Goal: Complete application form: Complete application form

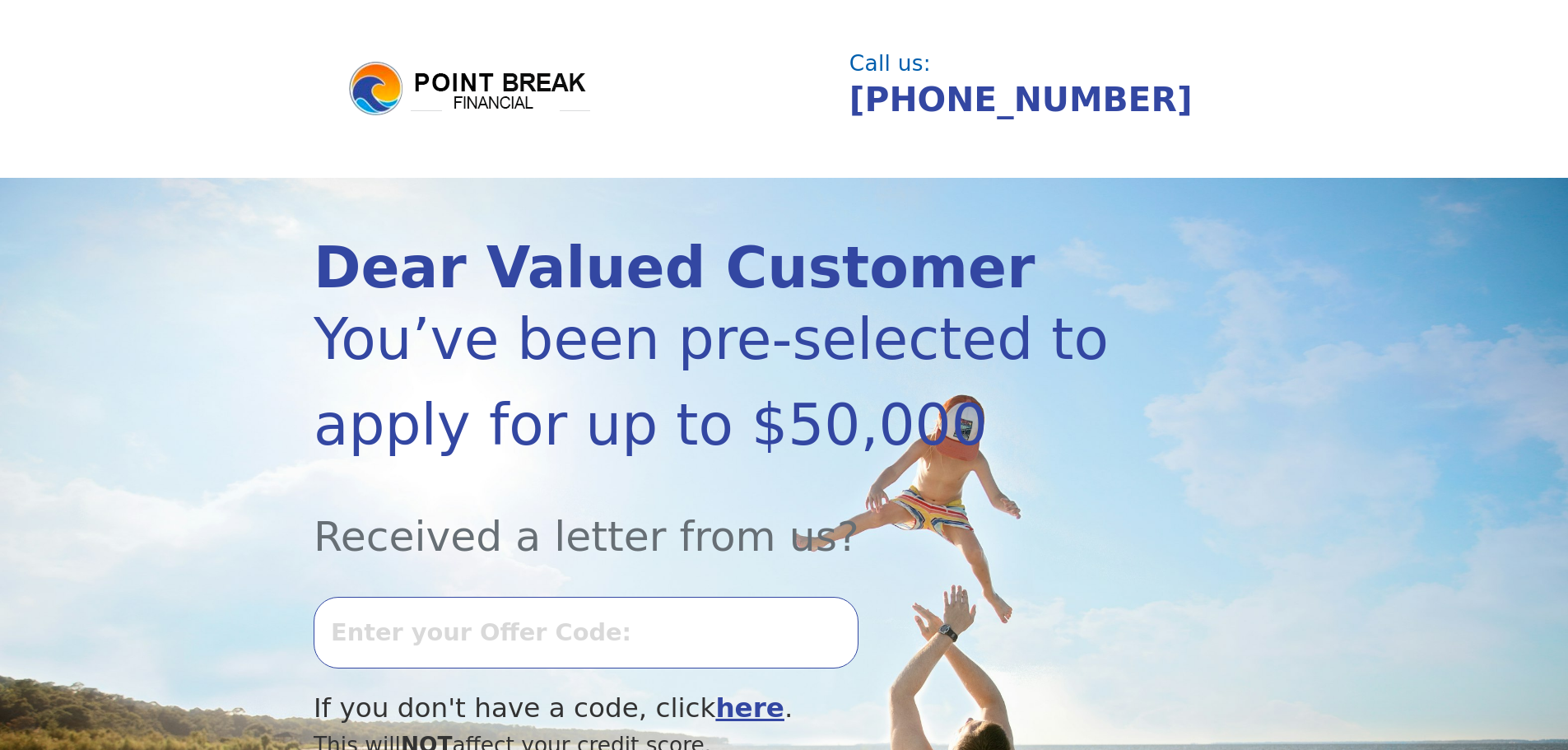
click at [397, 640] on input "text" at bounding box center [586, 633] width 545 height 71
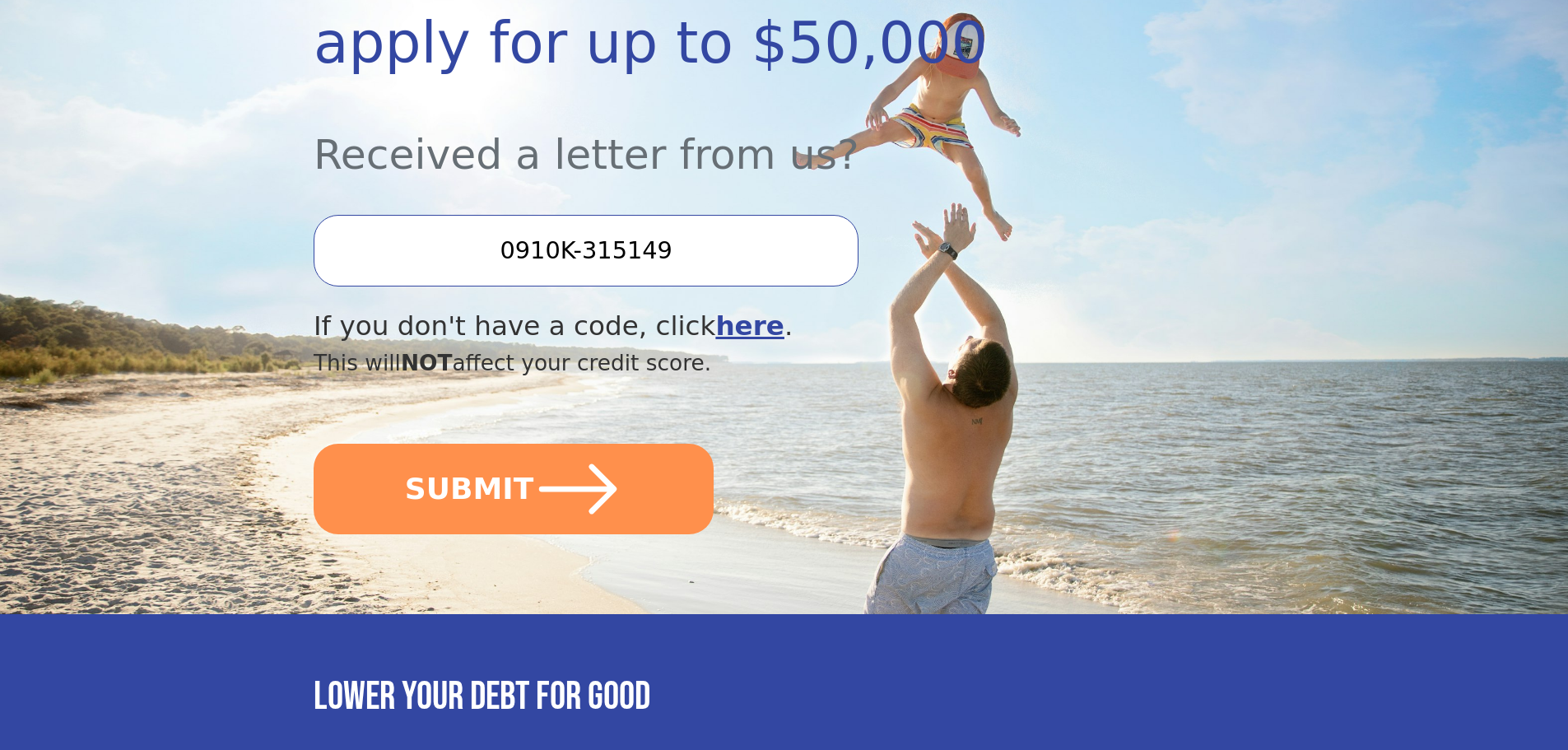
scroll to position [411, 0]
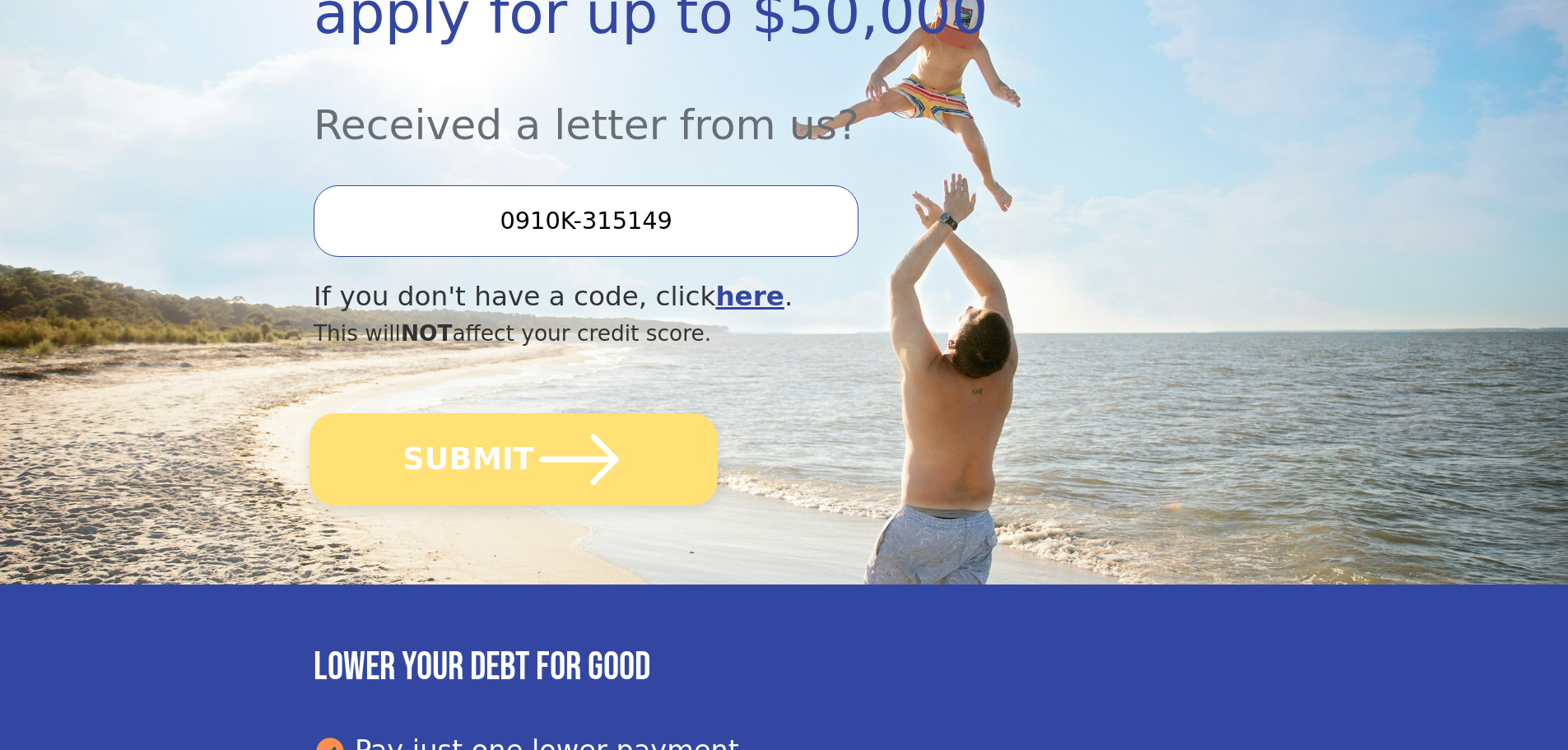
type input "0910K-315149"
click at [522, 464] on button "SUBMIT" at bounding box center [514, 459] width 409 height 92
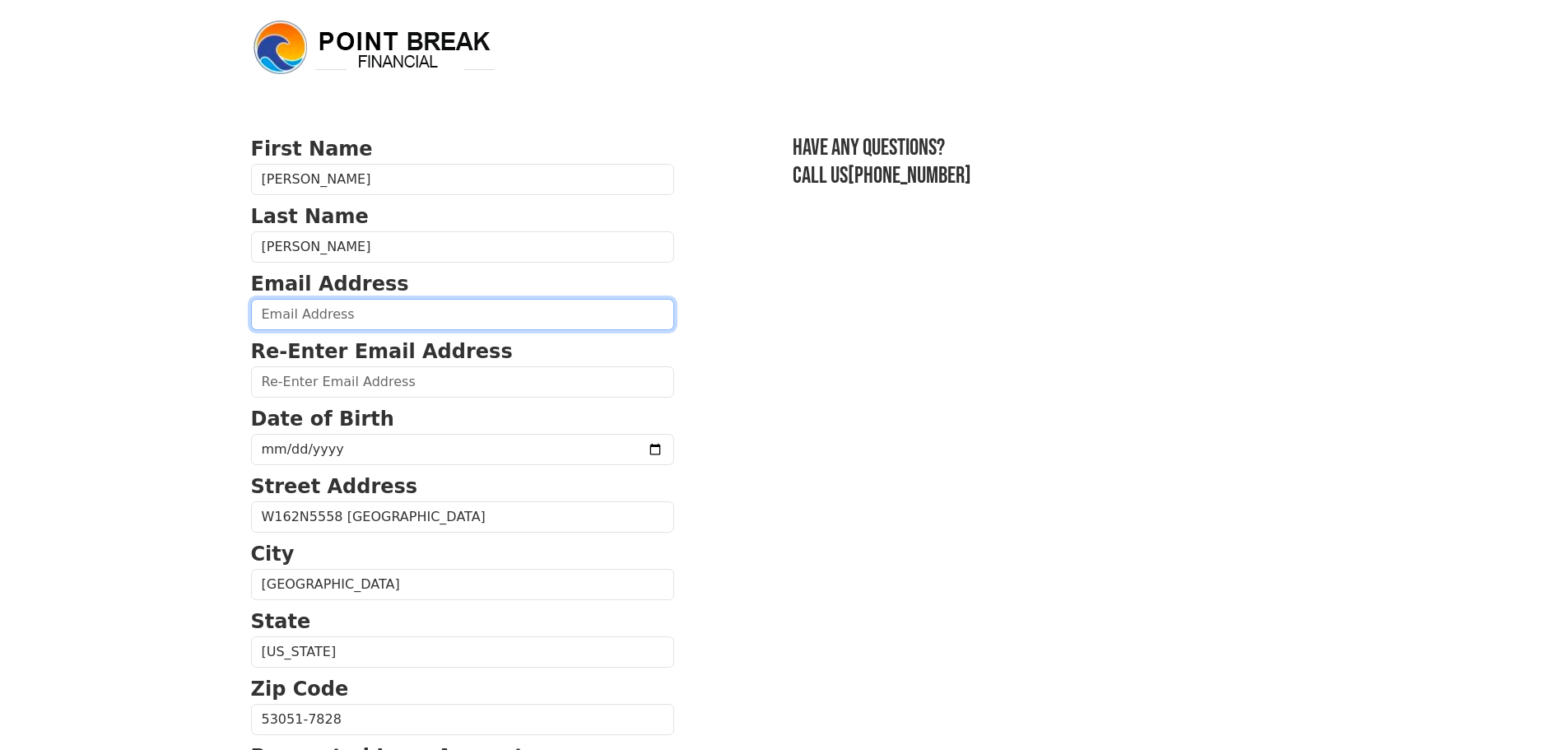
click at [297, 314] on input "email" at bounding box center [463, 314] width 423 height 31
type input "[EMAIL_ADDRESS][DOMAIN_NAME]"
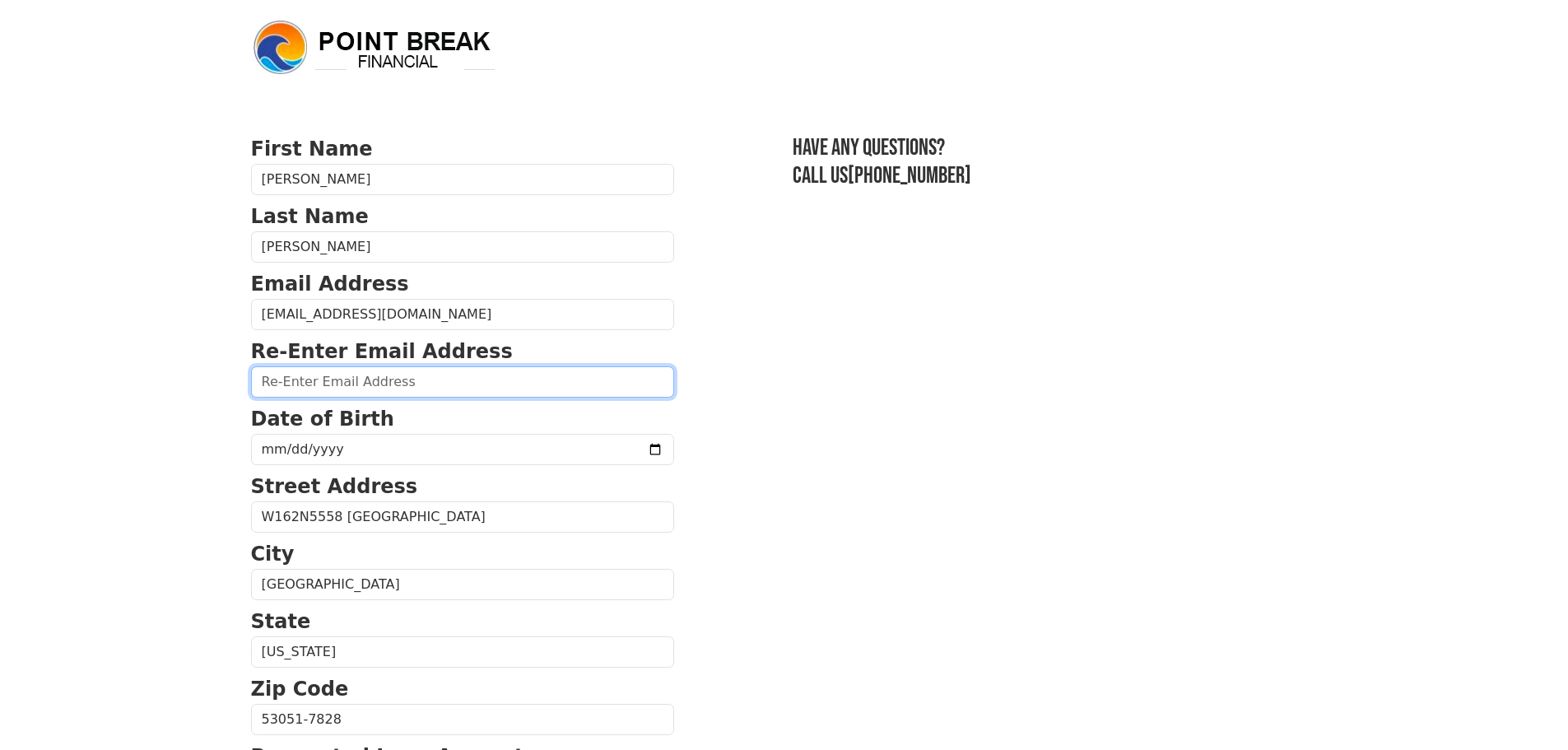
type input "[EMAIL_ADDRESS][DOMAIN_NAME]"
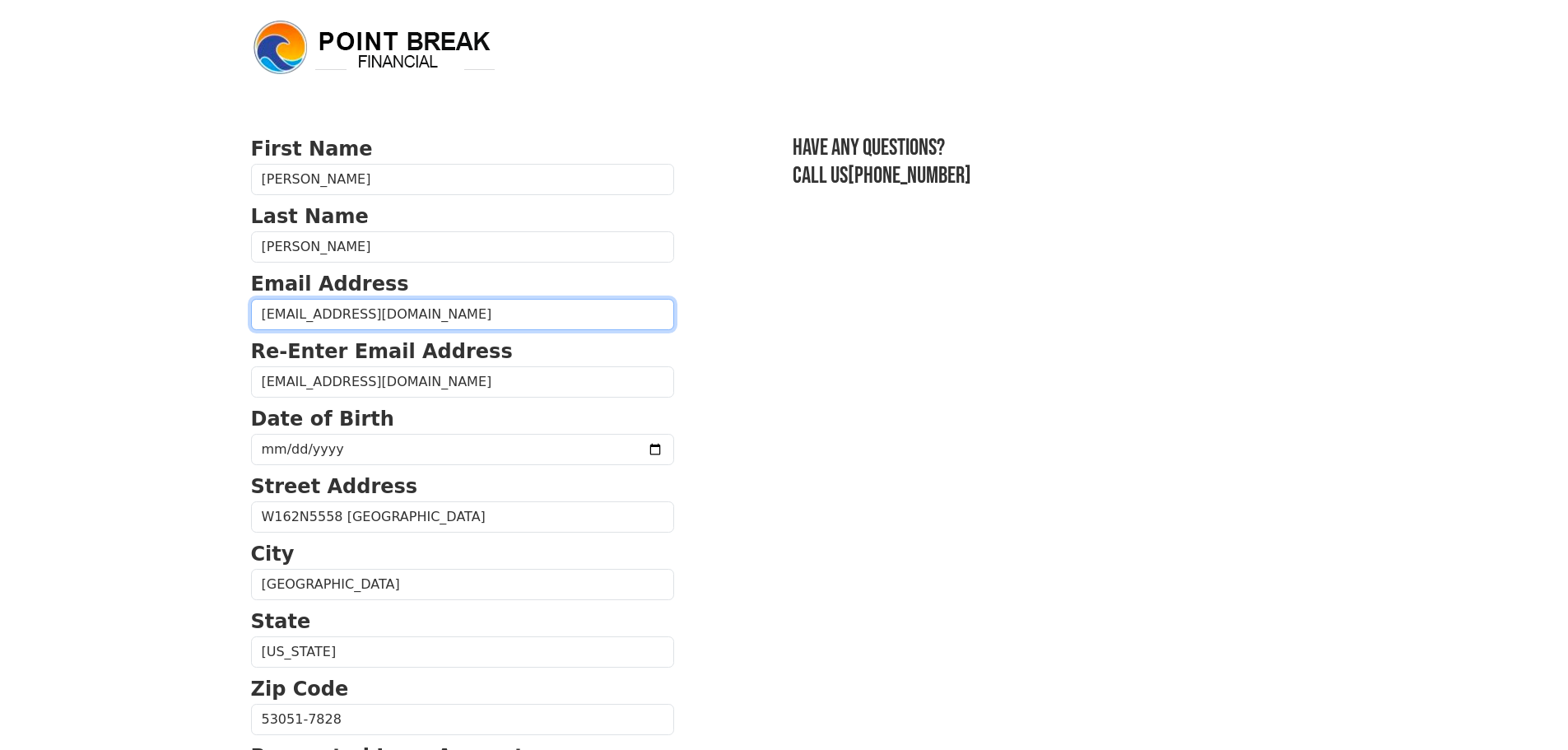
type input "[PHONE_NUMBER]"
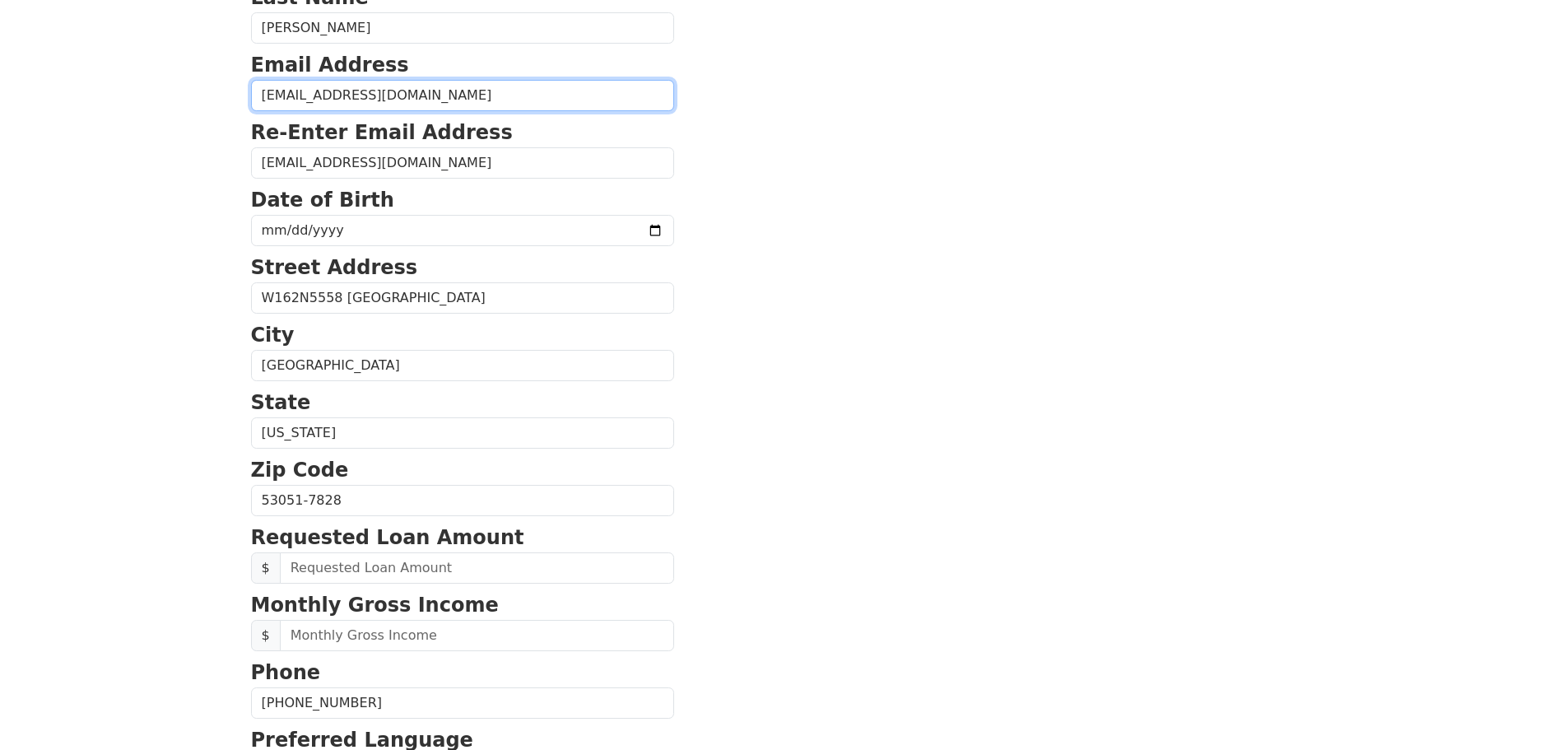
scroll to position [217, 0]
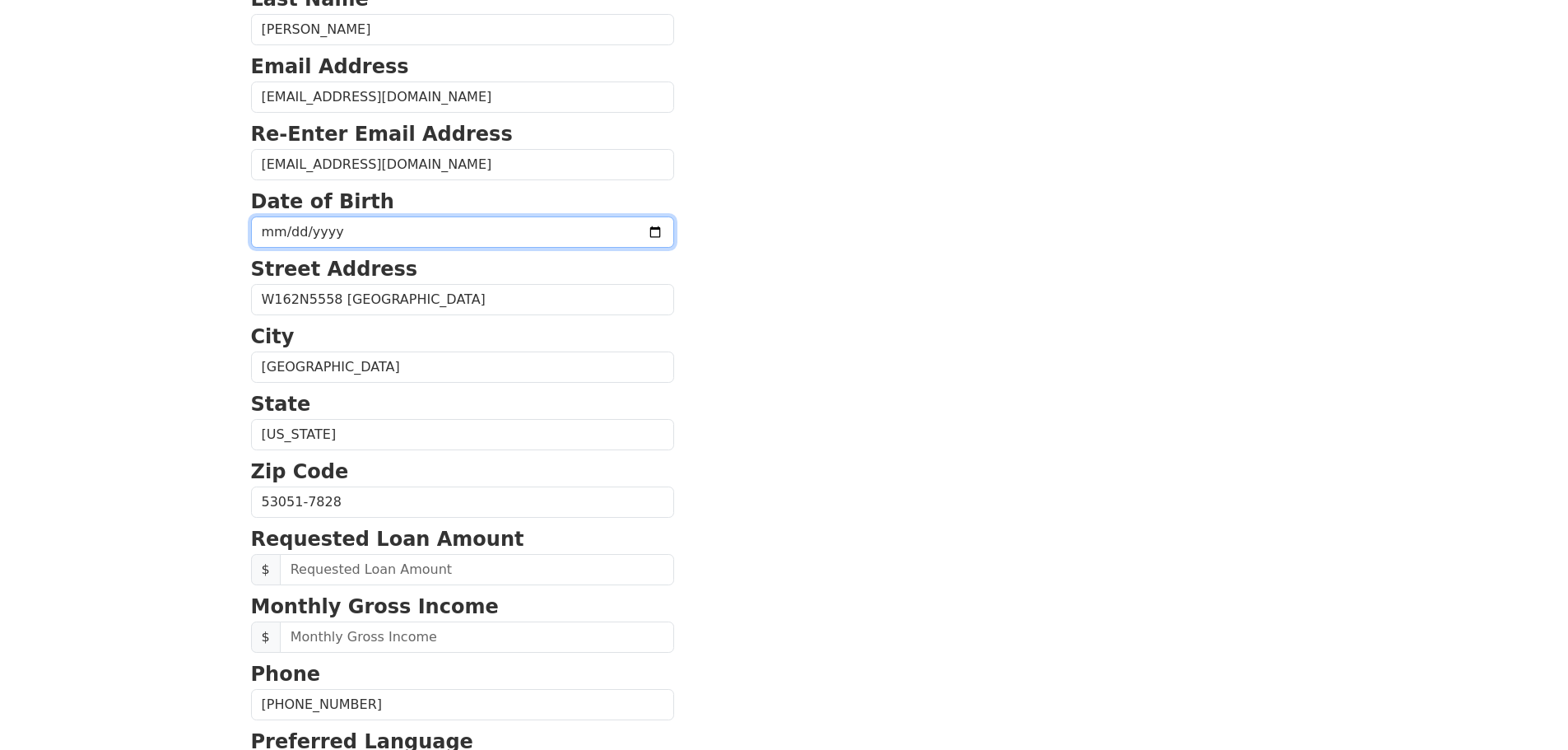
click at [280, 237] on input "date" at bounding box center [463, 233] width 423 height 31
type input "[DATE]"
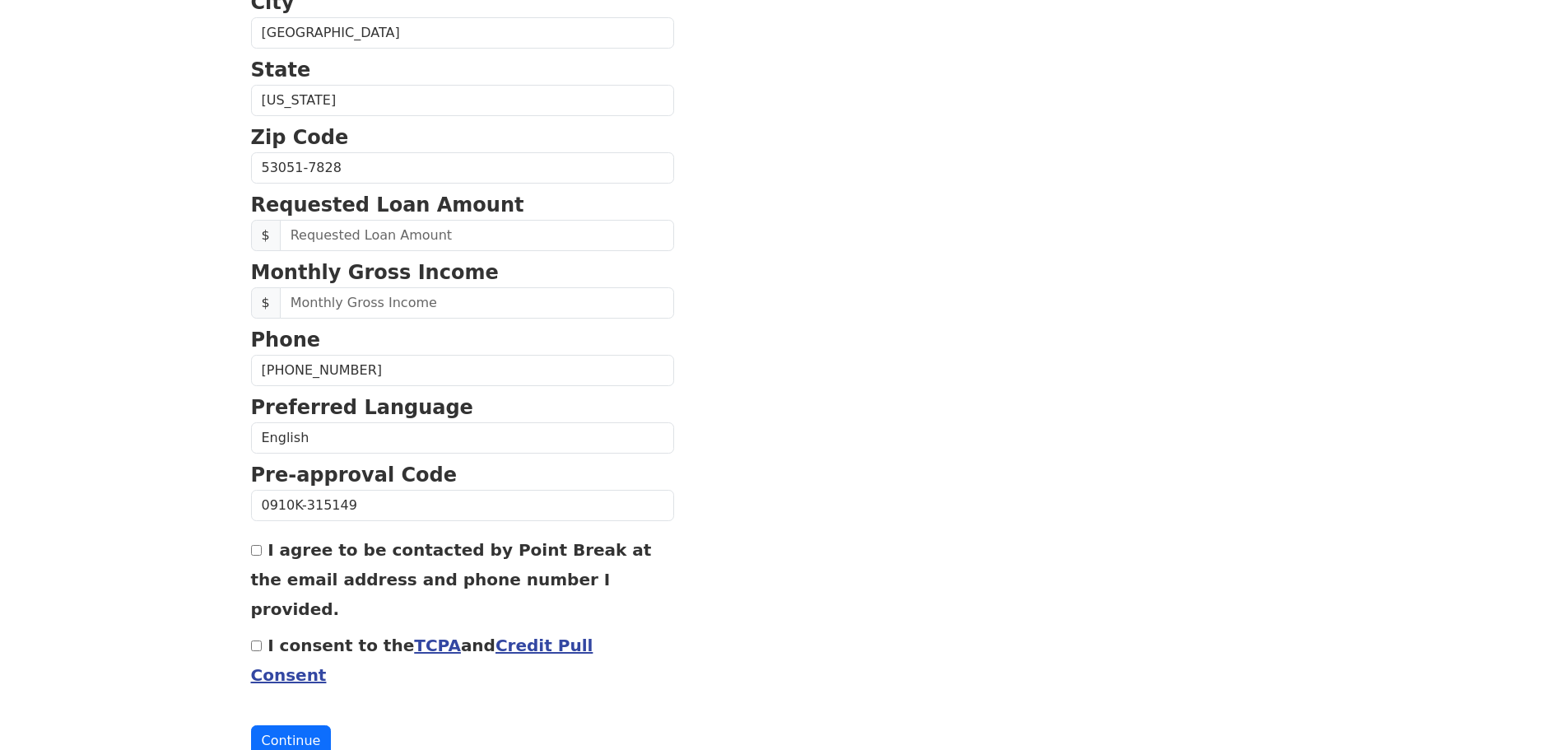
scroll to position [561, 0]
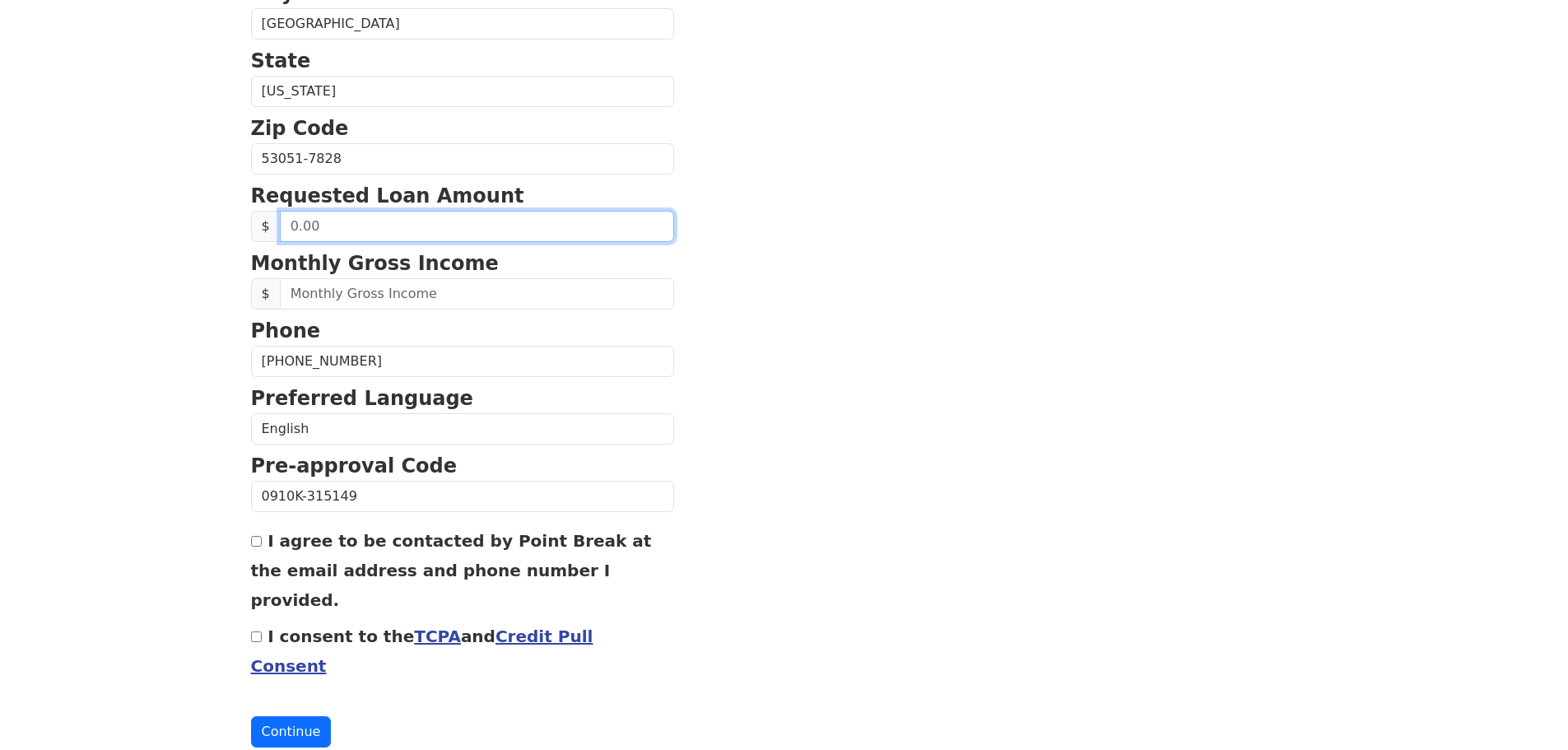
click at [329, 227] on input "text" at bounding box center [477, 227] width 394 height 31
type input "50,000.00"
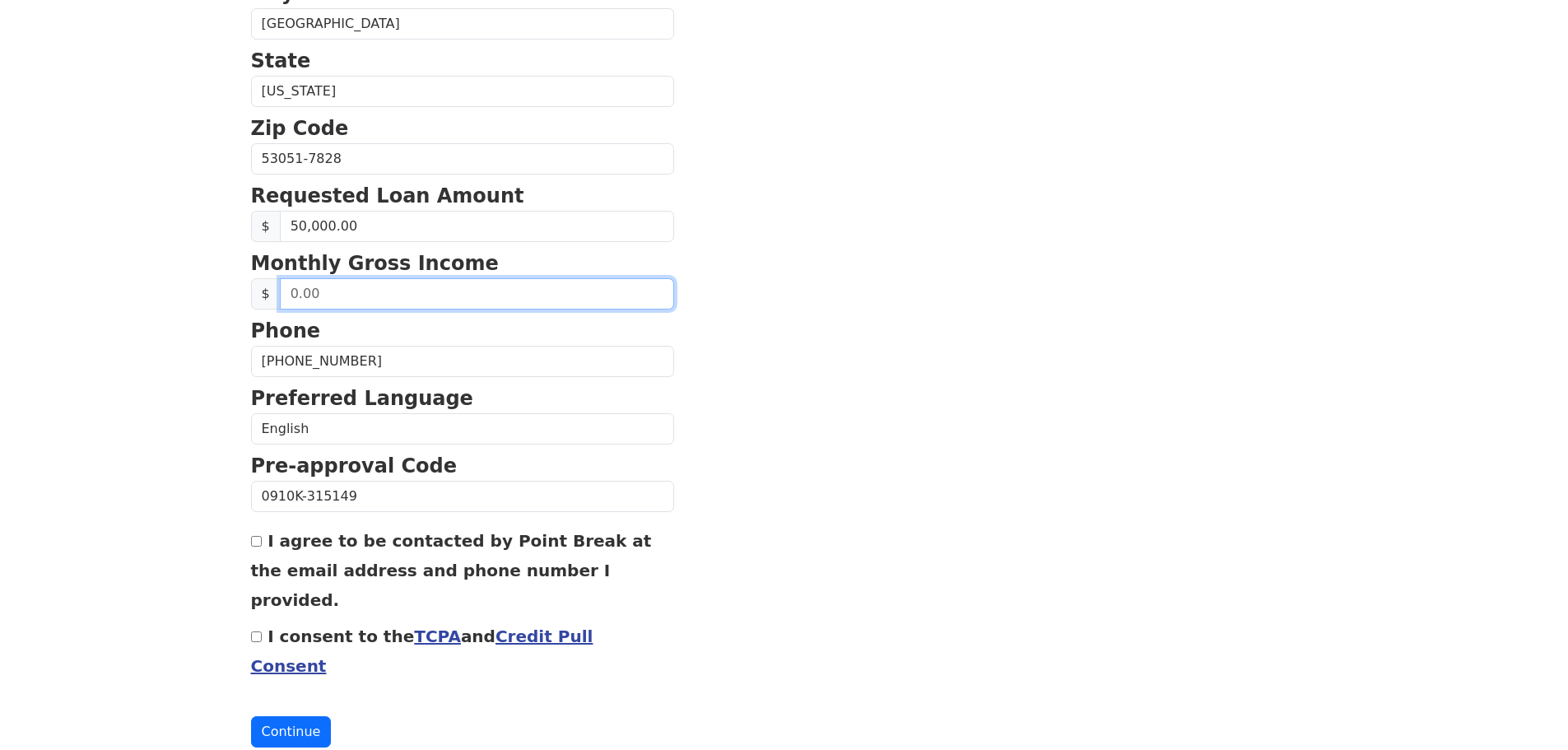
click at [330, 294] on input "text" at bounding box center [477, 294] width 394 height 31
type input "3,831.00"
click at [259, 632] on input "I consent to the TCPA and Credit Pull Consent" at bounding box center [256, 637] width 10 height 10
checkbox input "true"
click at [282, 716] on button "Continue" at bounding box center [291, 732] width 81 height 31
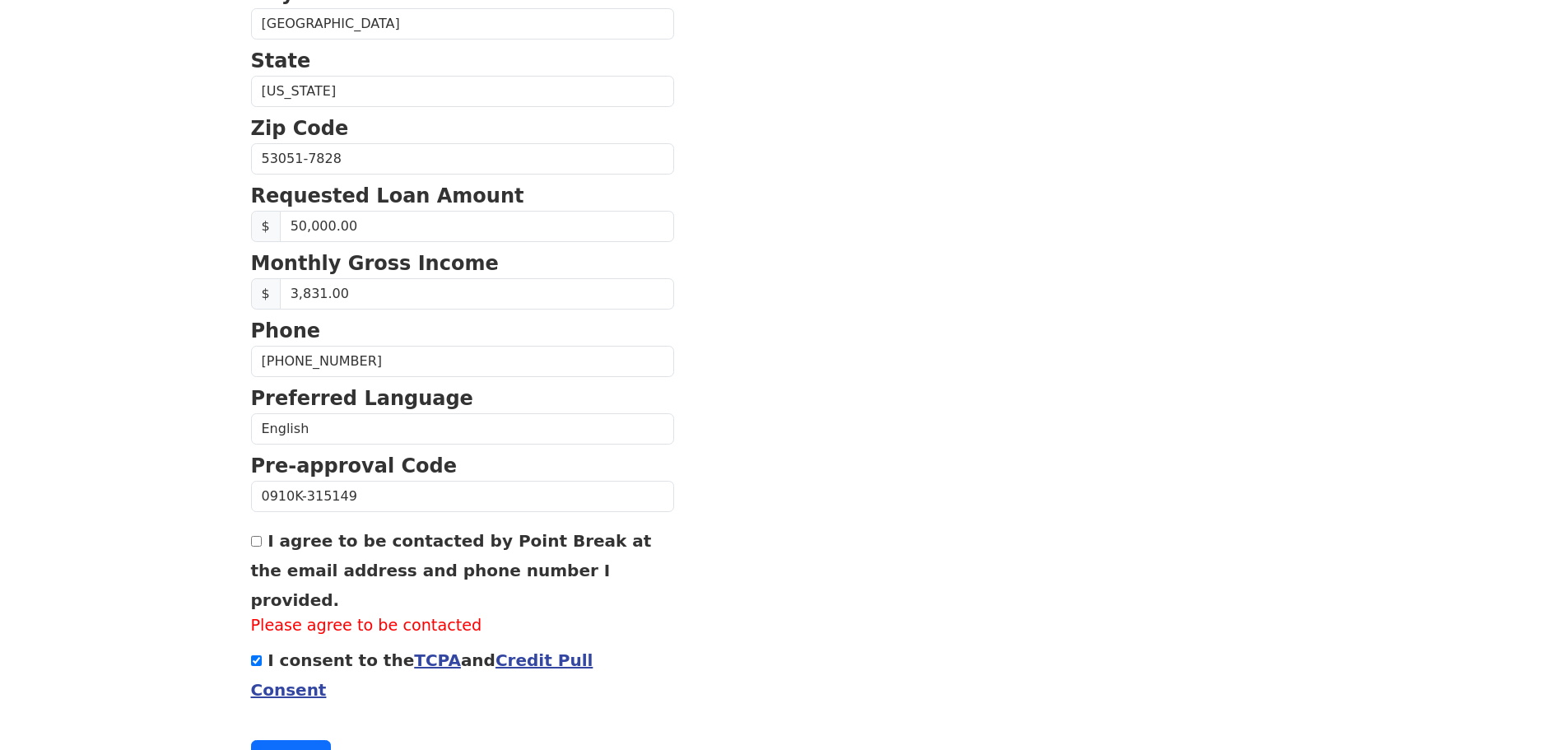
click at [255, 545] on input "I agree to be contacted by Point Break at the email address and phone number I …" at bounding box center [256, 542] width 10 height 10
checkbox input "true"
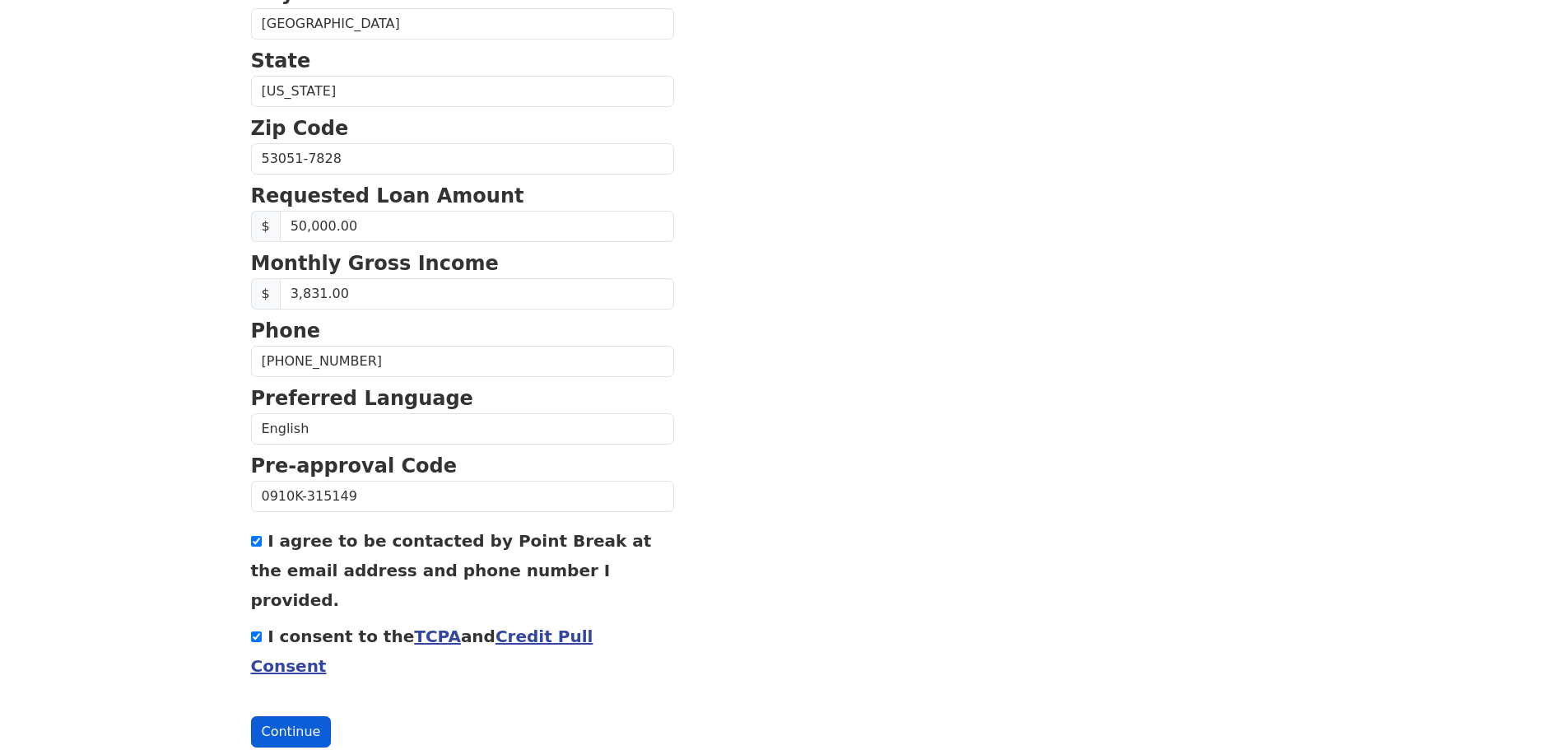
click at [287, 716] on button "Continue" at bounding box center [291, 732] width 81 height 31
